Goal: Information Seeking & Learning: Learn about a topic

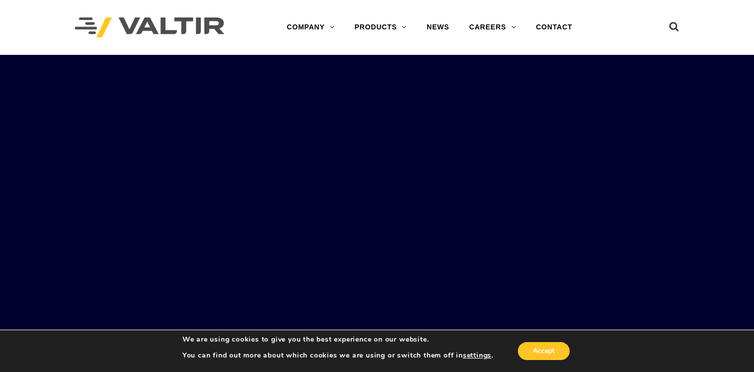
click at [394, 124] on link "END TERMINALS" at bounding box center [407, 127] width 125 height 20
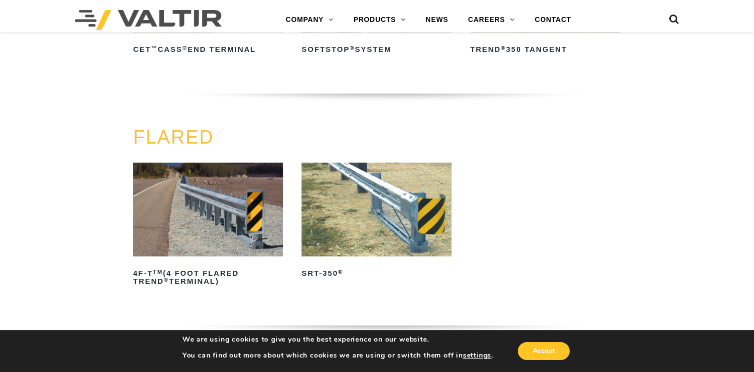
scroll to position [848, 0]
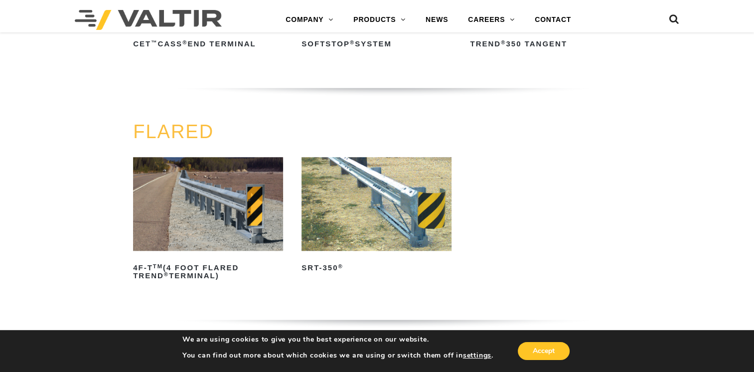
click at [338, 260] on h2 "SRT-350 ®" at bounding box center [377, 268] width 150 height 16
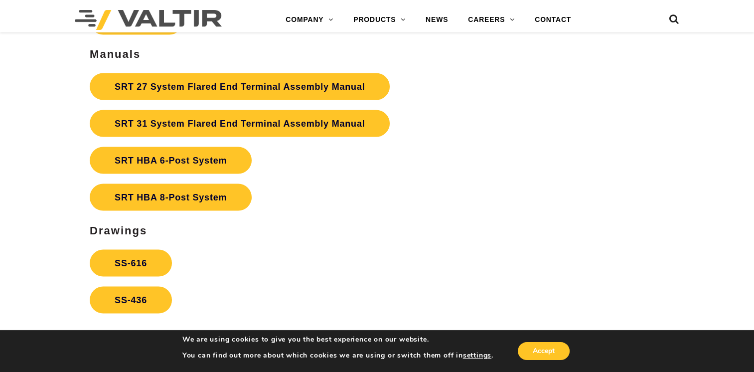
scroll to position [1795, 0]
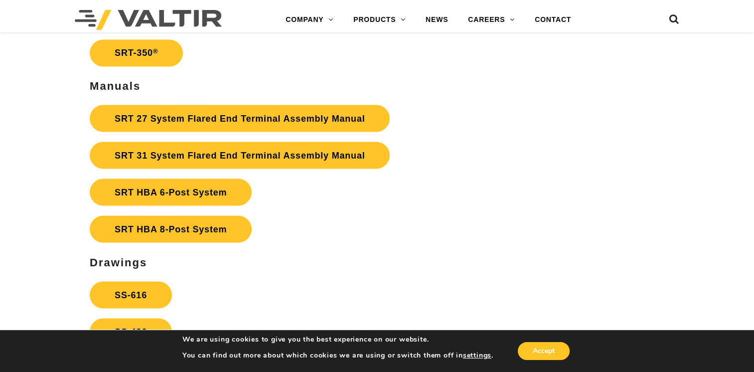
click at [185, 216] on link "SRT HBA 8-Post System" at bounding box center [171, 228] width 162 height 27
